Goal: Task Accomplishment & Management: Use online tool/utility

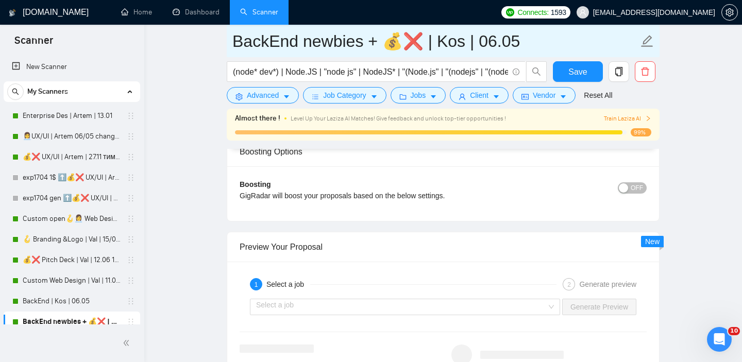
scroll to position [1782, 0]
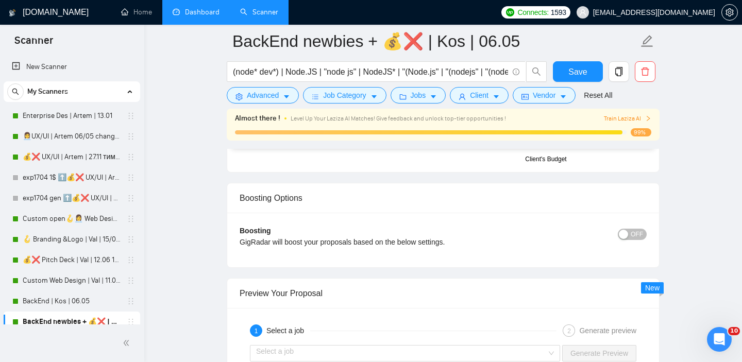
click at [208, 14] on link "Dashboard" at bounding box center [196, 12] width 47 height 9
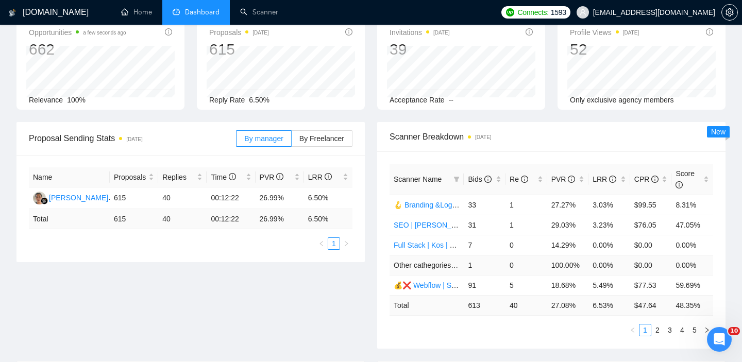
scroll to position [64, 0]
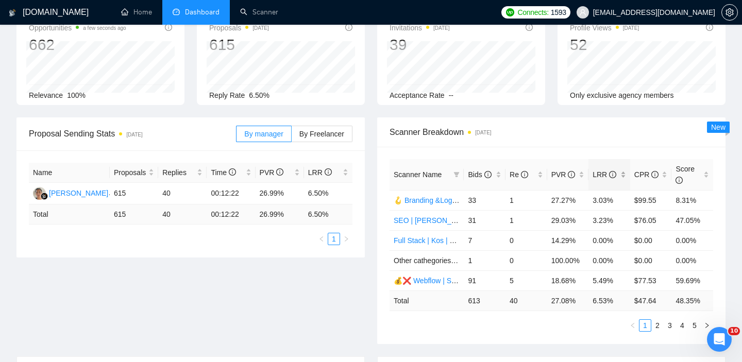
click at [624, 171] on div "LRR" at bounding box center [609, 174] width 33 height 11
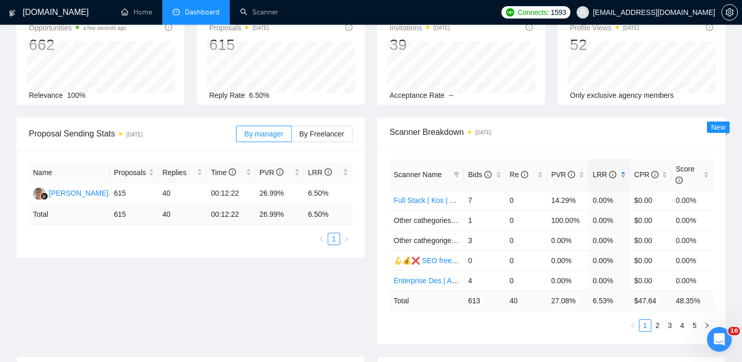
click at [624, 171] on div "LRR" at bounding box center [609, 174] width 33 height 11
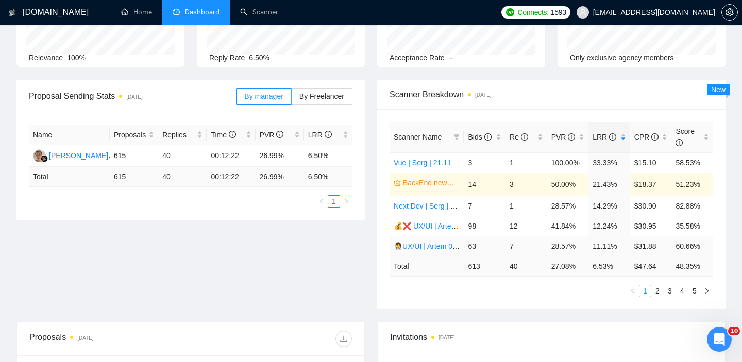
scroll to position [102, 0]
click at [658, 293] on link "2" at bounding box center [657, 290] width 11 height 11
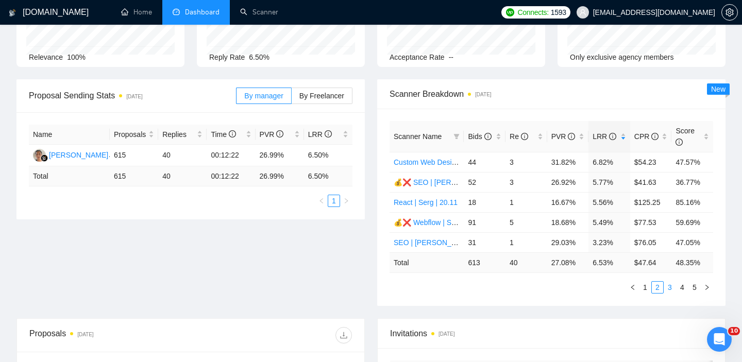
click at [671, 289] on link "3" at bounding box center [669, 287] width 11 height 11
click at [684, 290] on link "4" at bounding box center [682, 287] width 11 height 11
click at [694, 289] on link "5" at bounding box center [694, 287] width 11 height 11
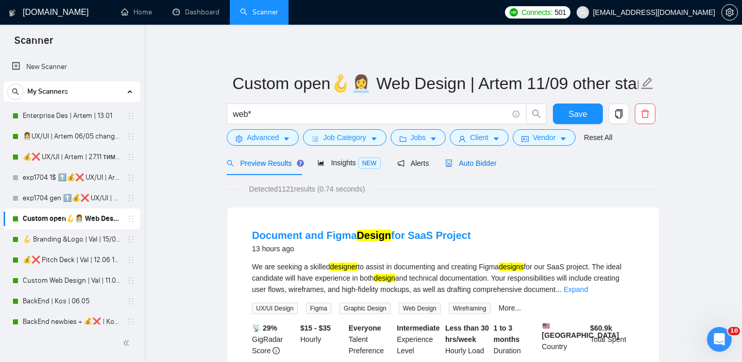
click at [473, 163] on span "Auto Bidder" at bounding box center [470, 163] width 51 height 8
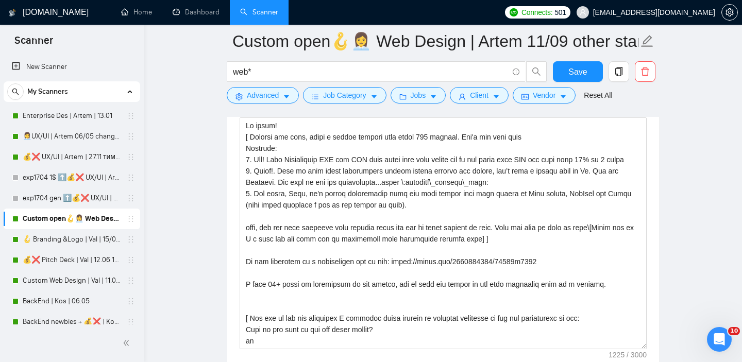
scroll to position [1149, 0]
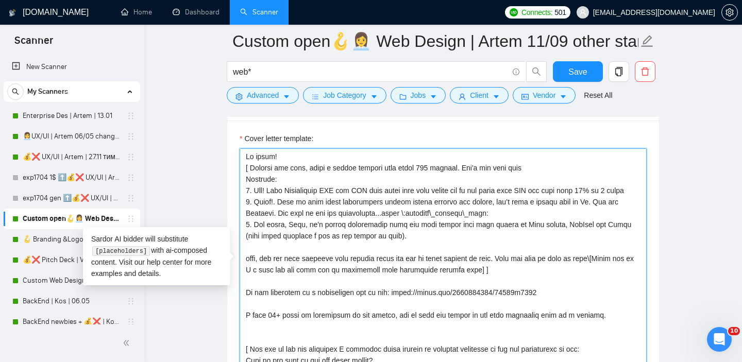
drag, startPoint x: 513, startPoint y: 270, endPoint x: 243, endPoint y: 181, distance: 284.3
click at [243, 181] on textarea "Cover letter template:" at bounding box center [443, 264] width 407 height 232
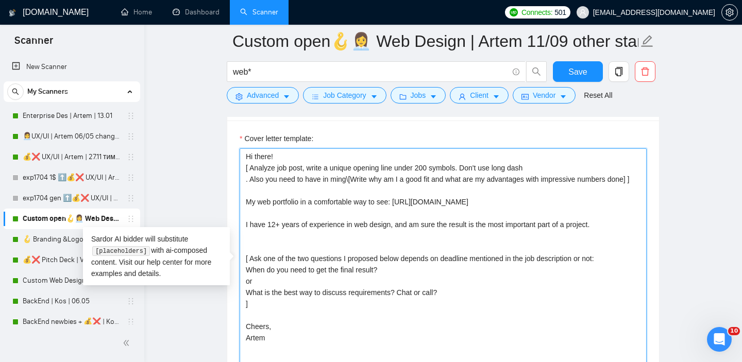
click at [541, 167] on textarea "Hi there! [ Analyze job post, write a unique opening line under 200 symbols. Do…" at bounding box center [443, 264] width 407 height 232
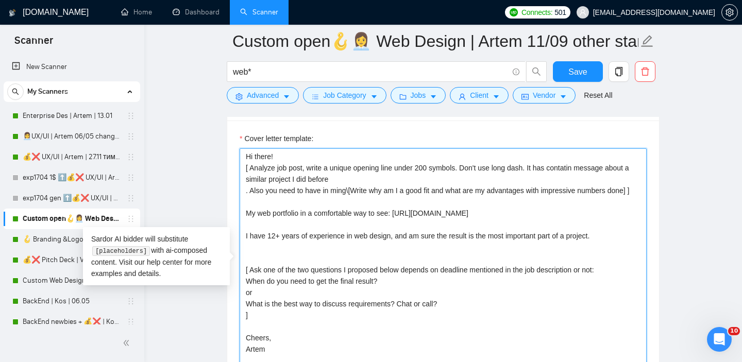
click at [341, 194] on textarea "Hi there! [ Analyze job post, write a unique opening line under 200 symbols. Do…" at bounding box center [443, 264] width 407 height 232
click at [246, 192] on textarea "Hi there! [ Analyze job post, write a unique opening line under 200 symbols. Do…" at bounding box center [443, 264] width 407 height 232
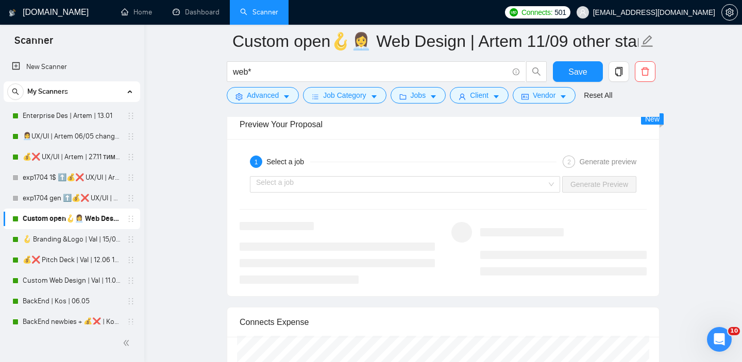
scroll to position [1930, 0]
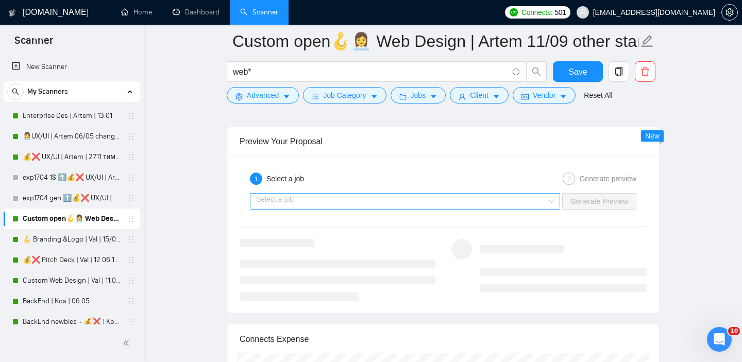
type textarea "Hi there! [ Analyze job post, write a unique opening line under 200 symbols. Do…"
click at [408, 199] on input "search" at bounding box center [401, 201] width 291 height 15
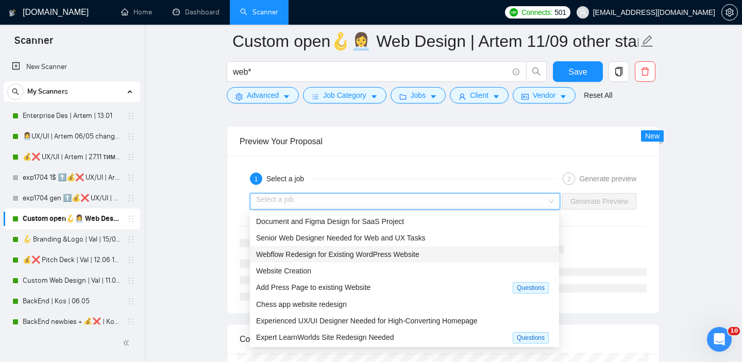
click at [346, 256] on span "Webflow Redesign for Existing WordPress Website" at bounding box center [337, 254] width 163 height 8
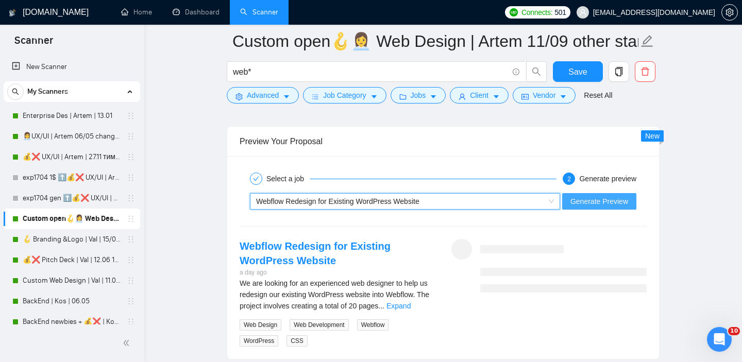
click at [588, 202] on span "Generate Preview" at bounding box center [599, 201] width 58 height 11
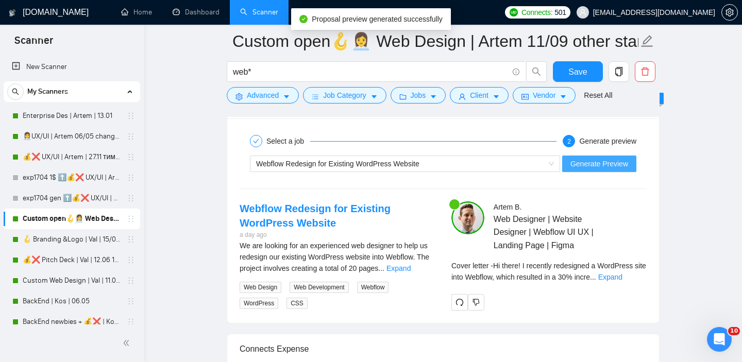
scroll to position [1976, 0]
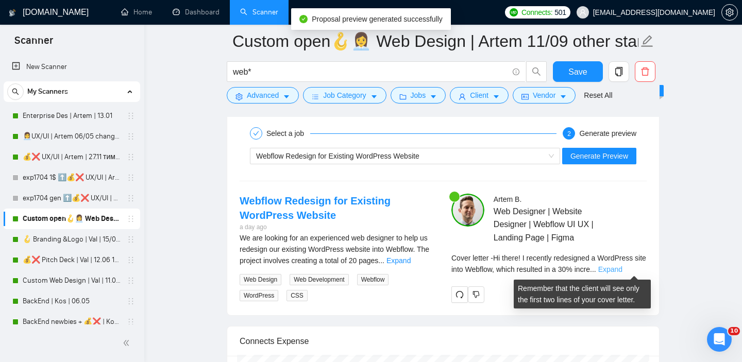
click at [621, 268] on link "Expand" at bounding box center [610, 269] width 24 height 8
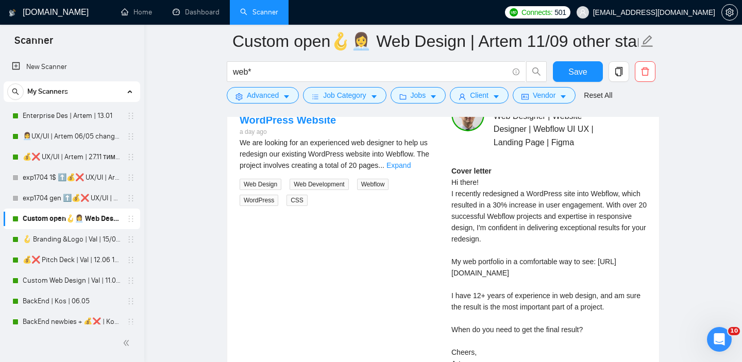
scroll to position [2066, 0]
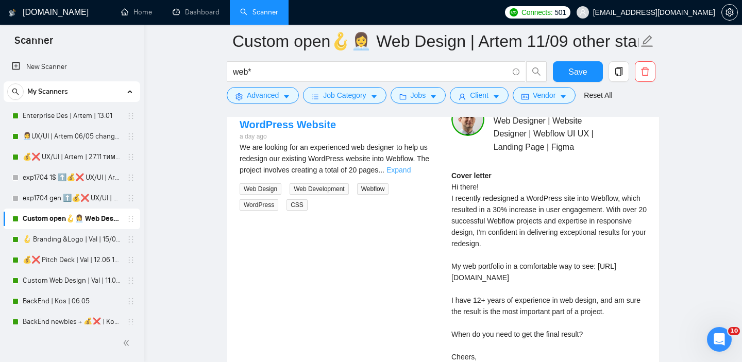
click at [411, 172] on link "Expand" at bounding box center [398, 170] width 24 height 8
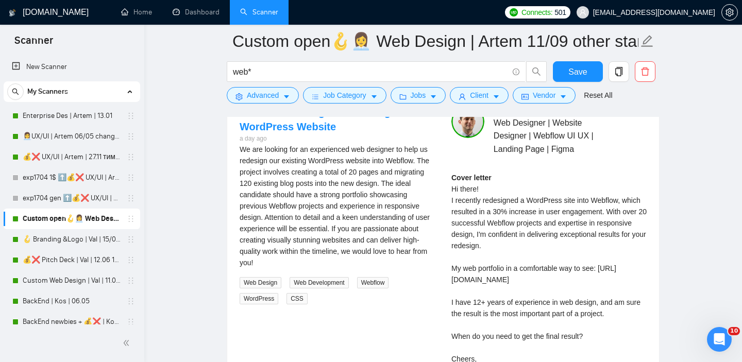
scroll to position [1975, 0]
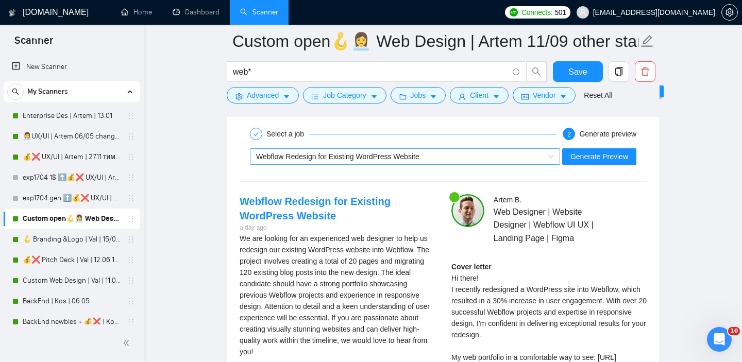
click at [392, 154] on span "Webflow Redesign for Existing WordPress Website" at bounding box center [337, 157] width 163 height 8
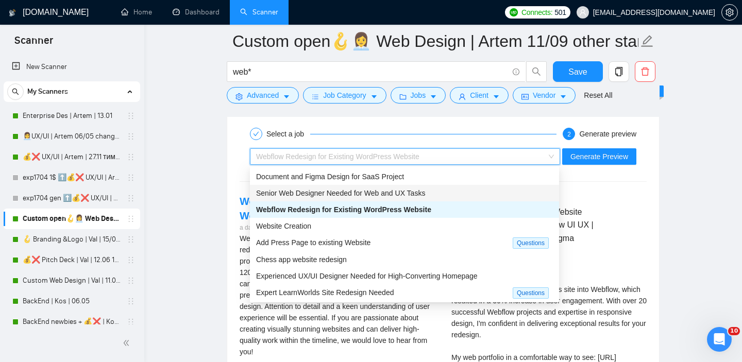
click at [355, 193] on span "Senior Web Designer Needed for Web and UX Tasks" at bounding box center [340, 193] width 169 height 8
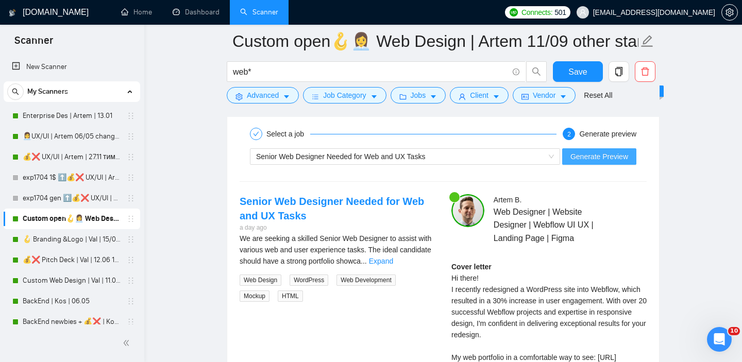
click at [583, 159] on span "Generate Preview" at bounding box center [599, 156] width 58 height 11
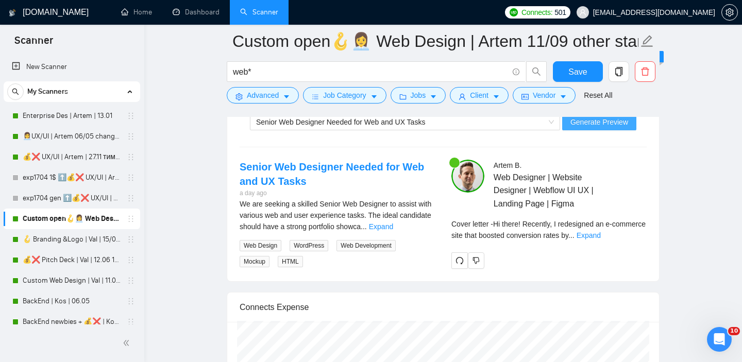
scroll to position [2014, 0]
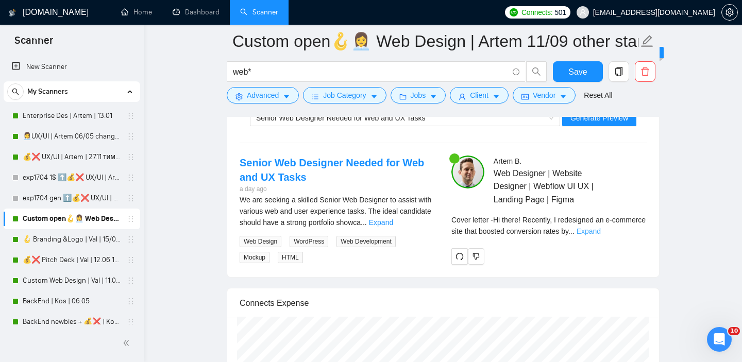
click at [601, 229] on link "Expand" at bounding box center [589, 231] width 24 height 8
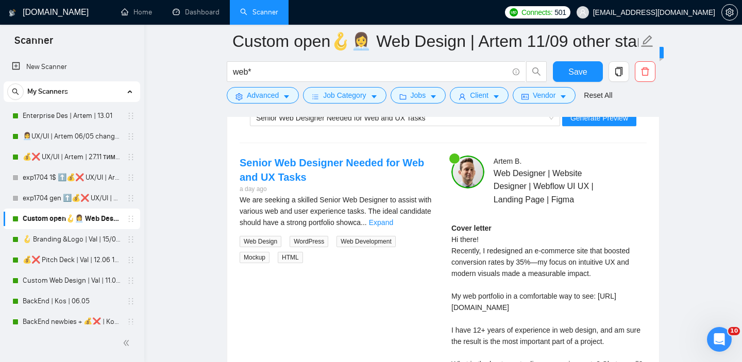
scroll to position [2025, 0]
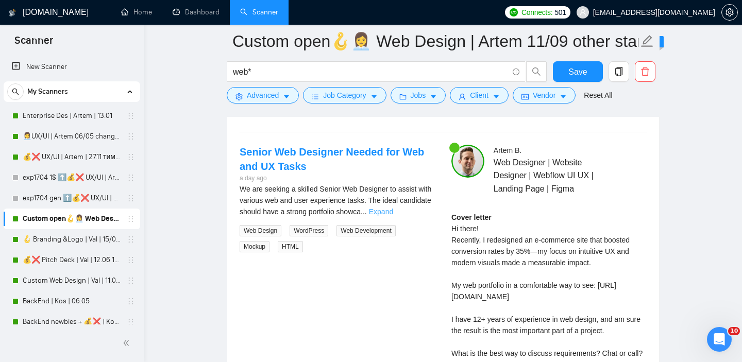
click at [393, 209] on link "Expand" at bounding box center [381, 212] width 24 height 8
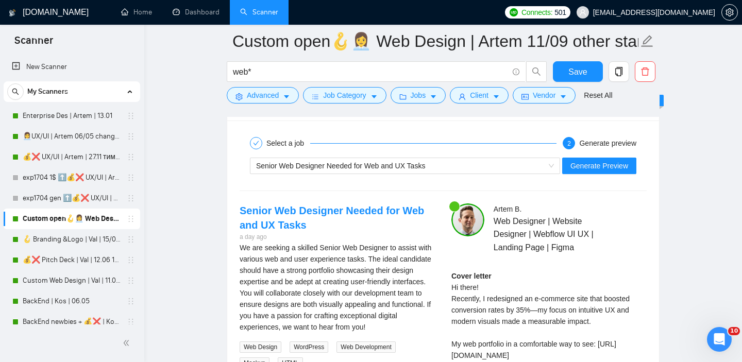
scroll to position [1957, 0]
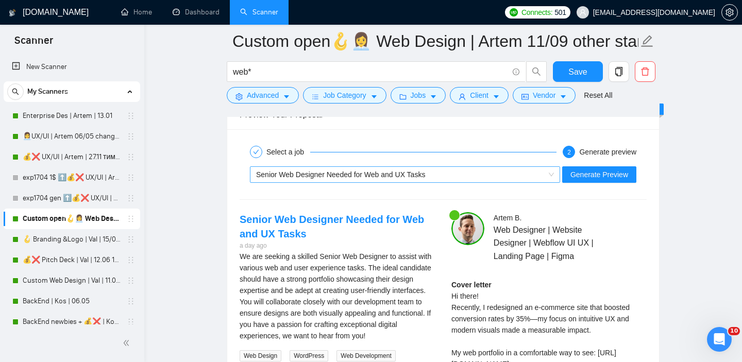
click at [356, 173] on span "Senior Web Designer Needed for Web and UX Tasks" at bounding box center [340, 175] width 169 height 8
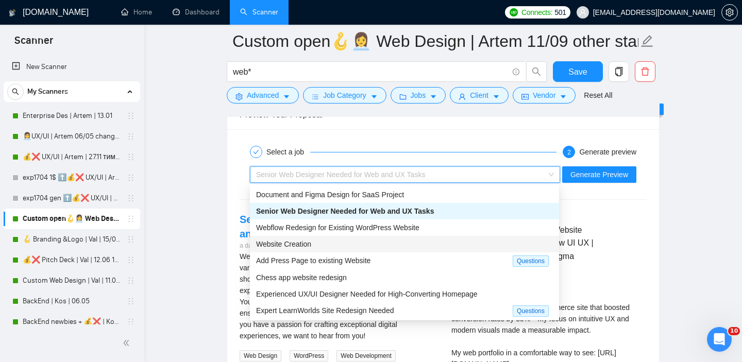
click at [353, 243] on div "Website Creation" at bounding box center [404, 244] width 297 height 11
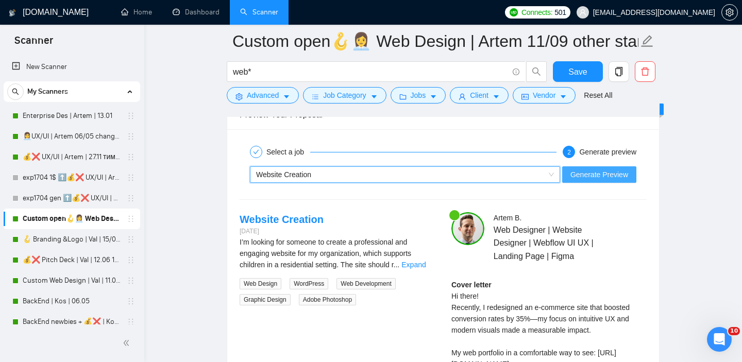
click at [608, 171] on span "Generate Preview" at bounding box center [599, 174] width 58 height 11
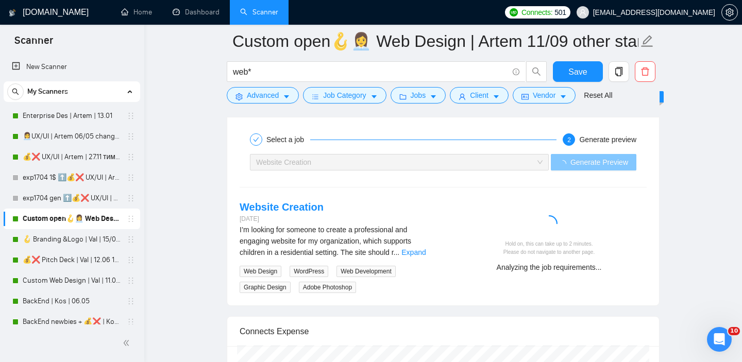
scroll to position [1970, 0]
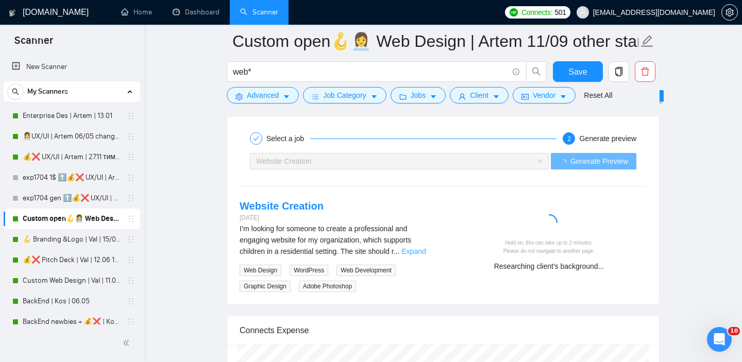
click at [416, 248] on link "Expand" at bounding box center [413, 251] width 24 height 8
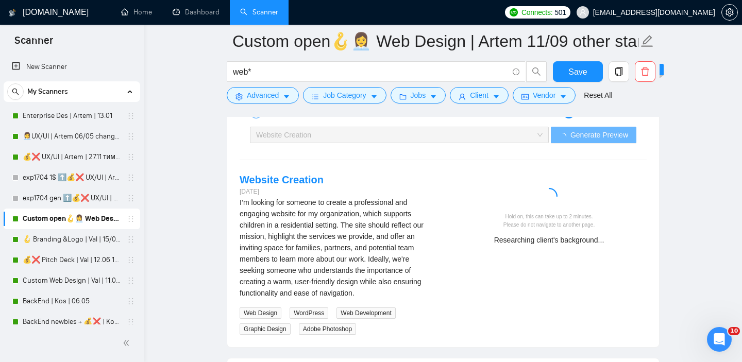
scroll to position [2000, 0]
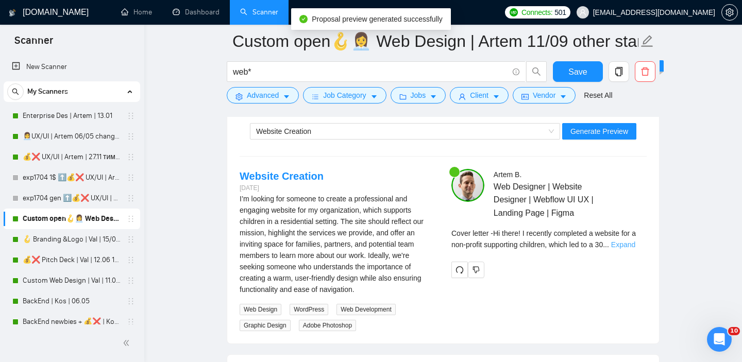
click at [631, 245] on link "Expand" at bounding box center [623, 245] width 24 height 8
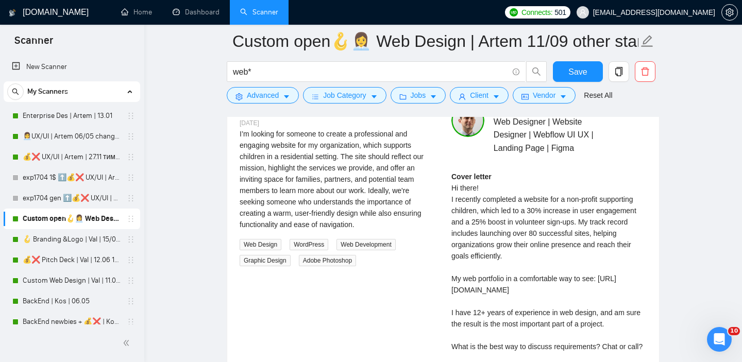
scroll to position [2066, 0]
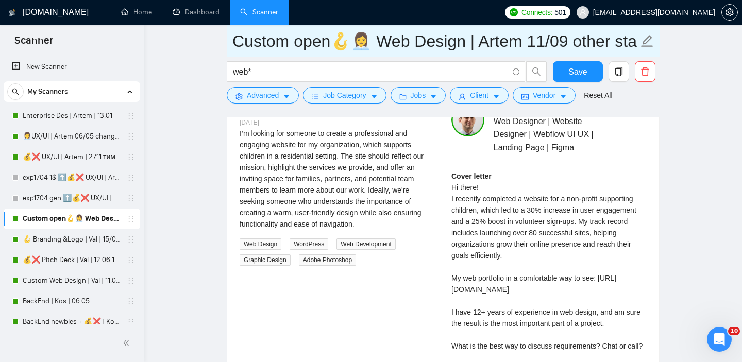
click at [534, 40] on input "Custom open🪝👩‍💼 Web Design | Artem 11/09 other start" at bounding box center [435, 41] width 406 height 26
type input "Custom open🪝👩‍💼 Web Design | Artem17/09 other start"
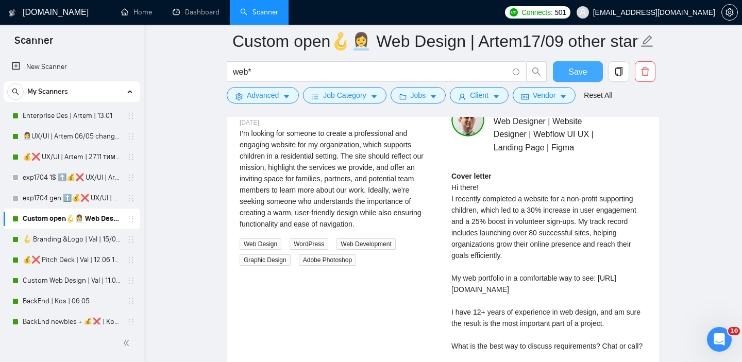
click at [576, 77] on span "Save" at bounding box center [577, 71] width 19 height 13
